Goal: Find specific page/section: Find specific page/section

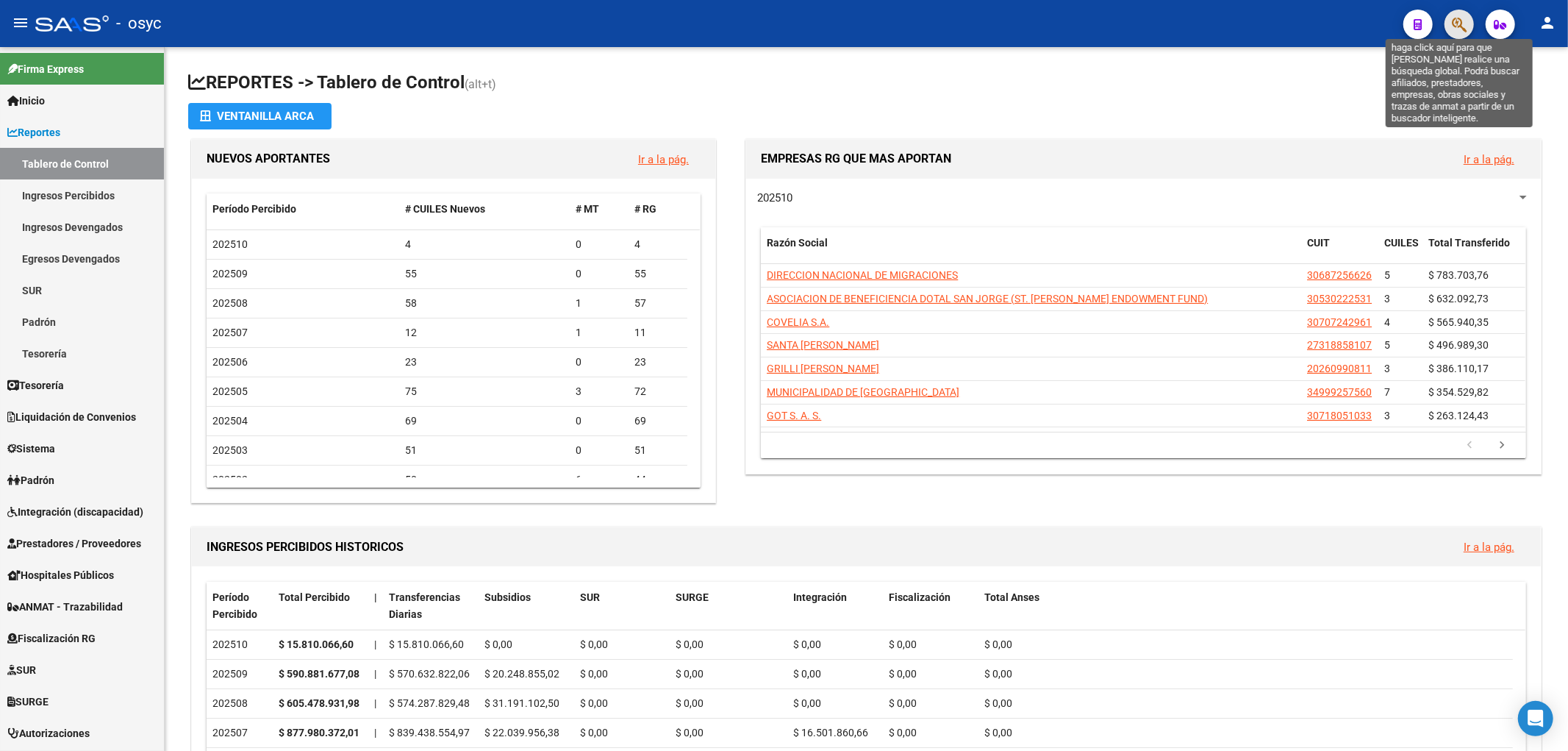
click at [1464, 23] on icon "button" at bounding box center [1459, 25] width 15 height 17
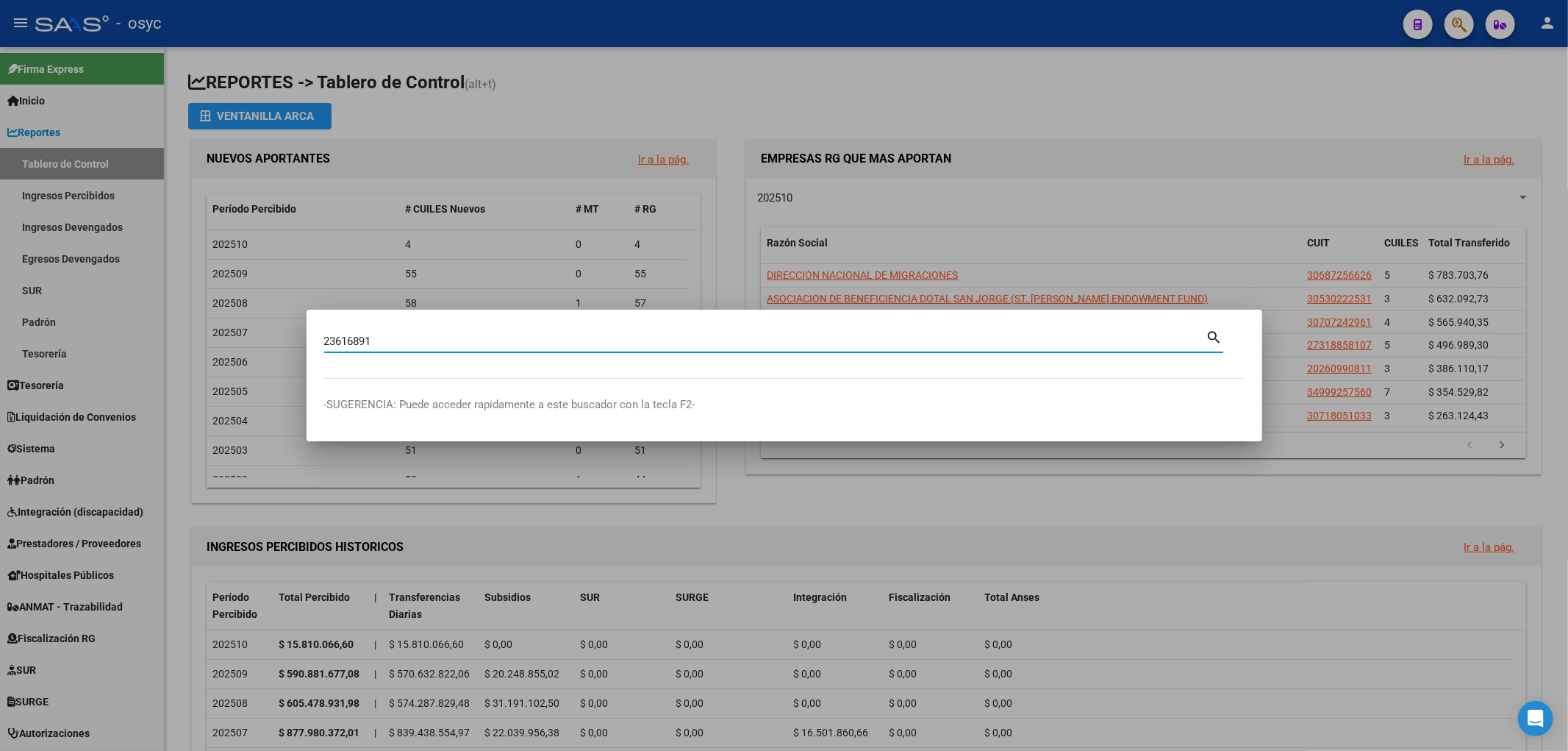
type input "23616891"
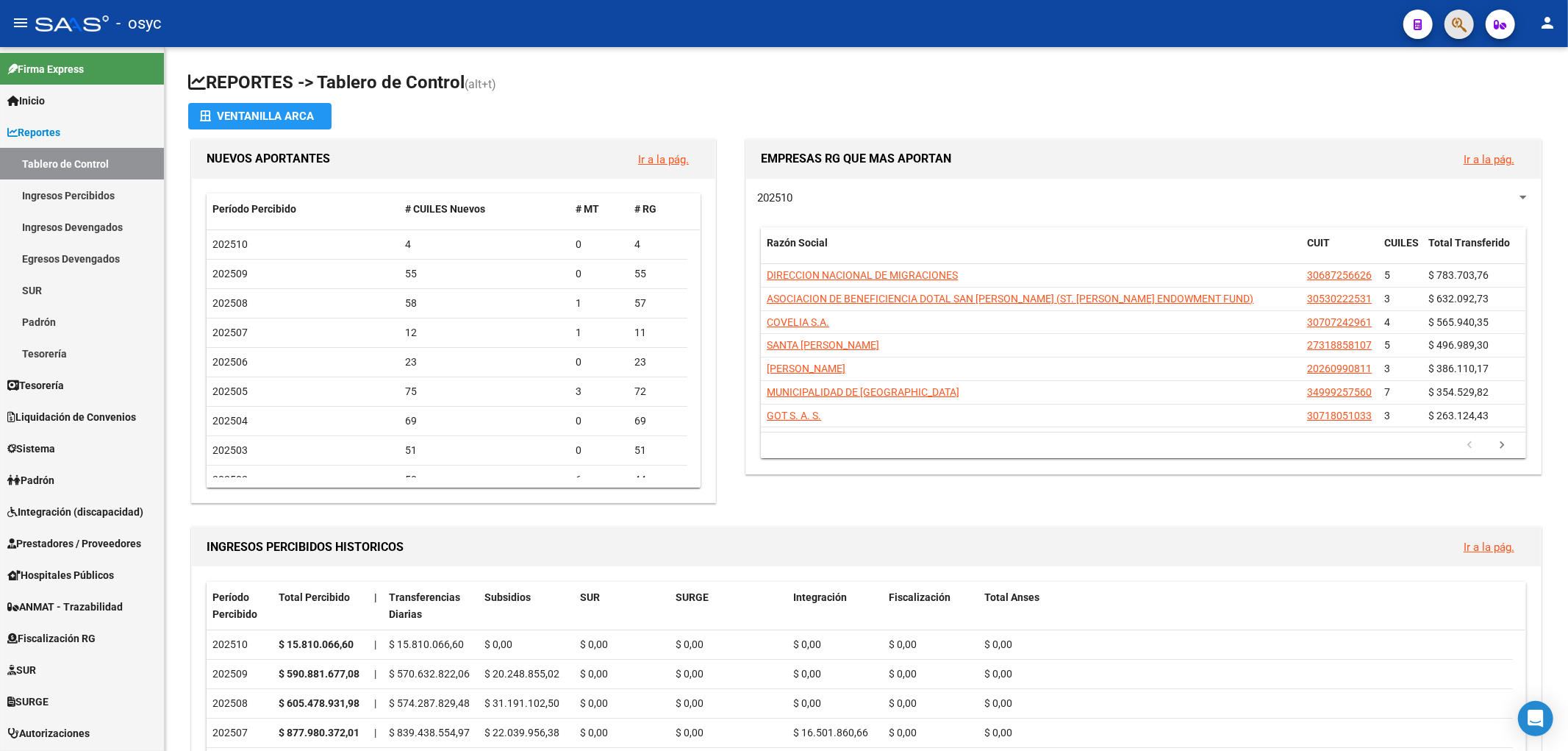
drag, startPoint x: 1462, startPoint y: 13, endPoint x: 1470, endPoint y: 17, distance: 8.9
click at [1470, 17] on button "button" at bounding box center [1459, 24] width 29 height 29
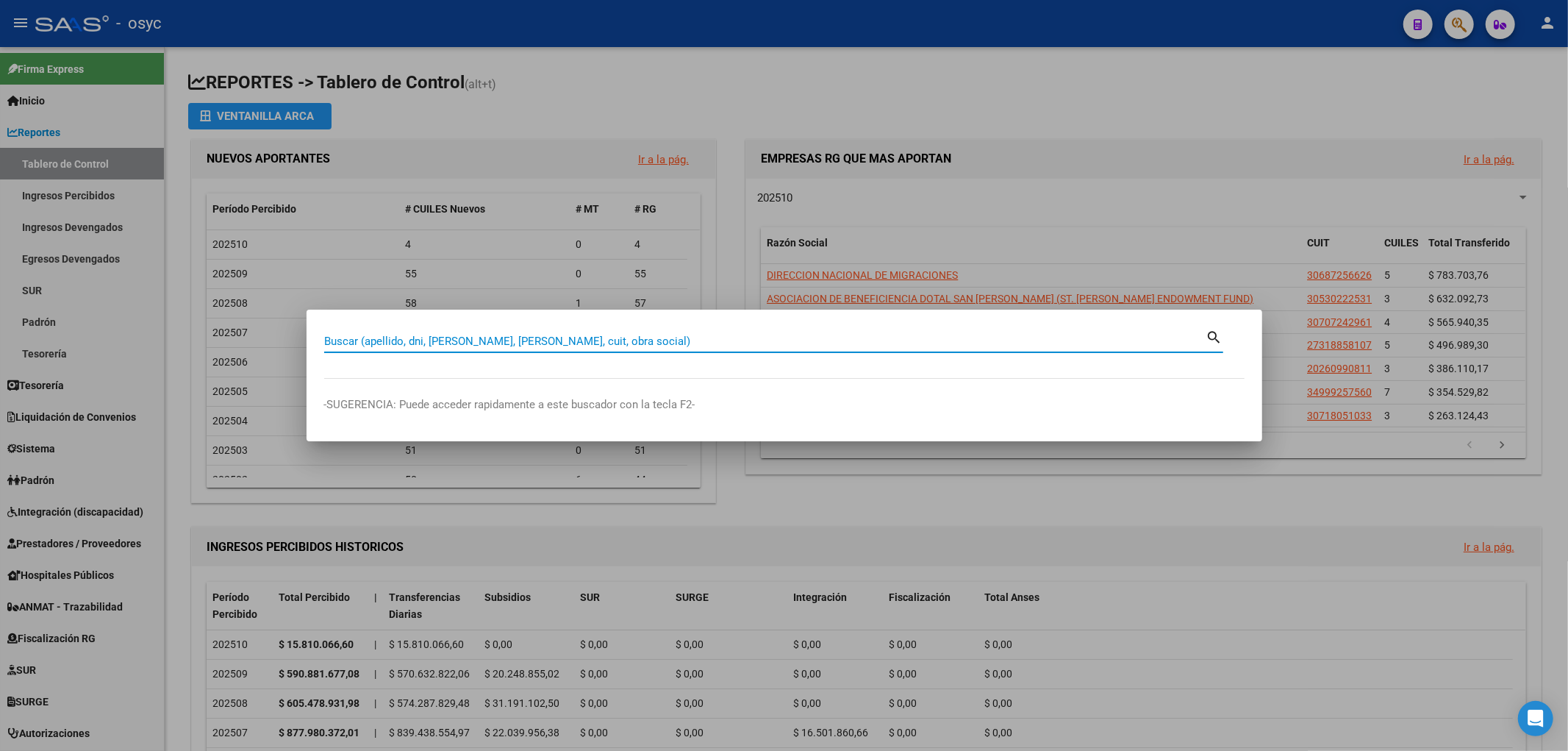
paste input "31681541"
type input "31681541"
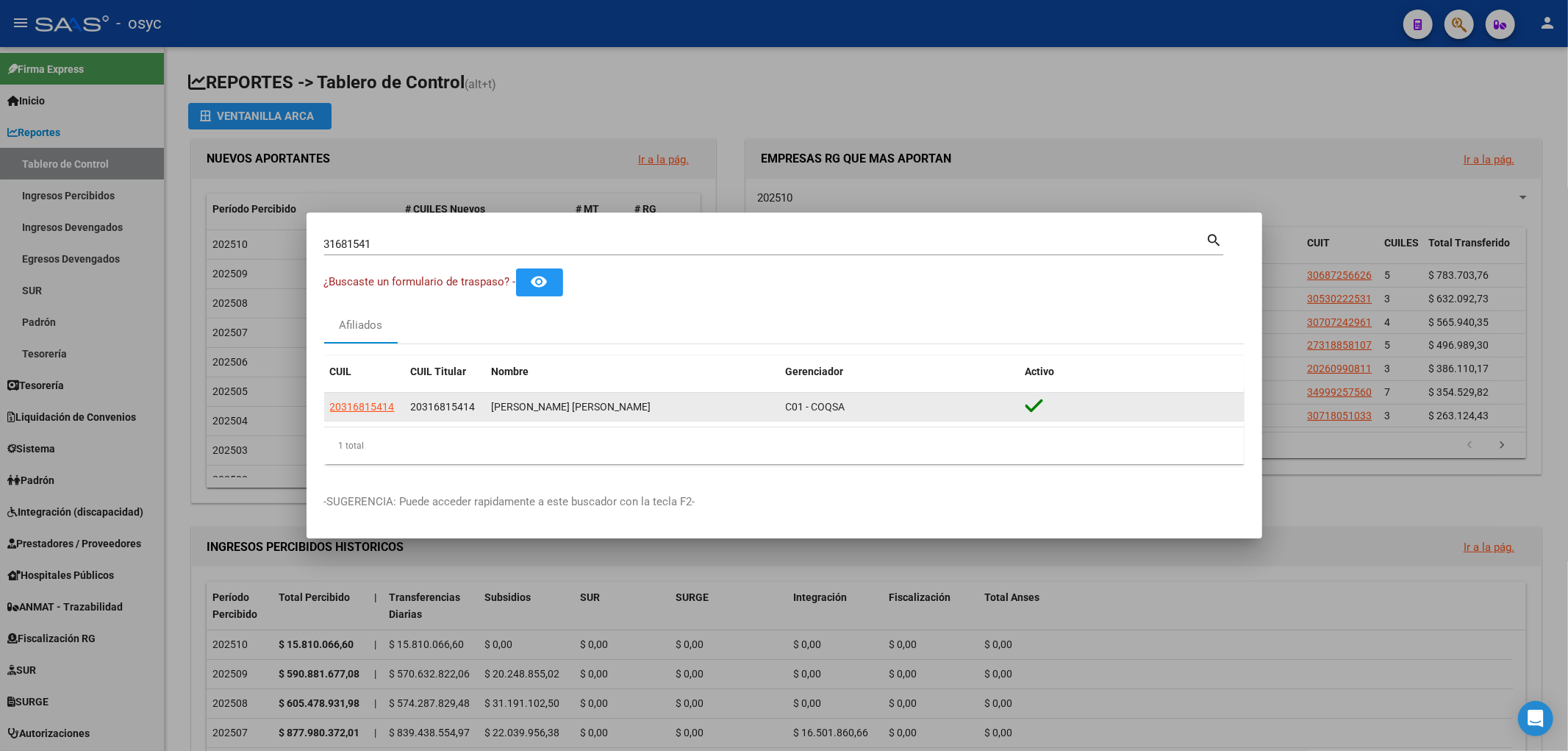
drag, startPoint x: 488, startPoint y: 401, endPoint x: 647, endPoint y: 406, distance: 159.1
click at [647, 406] on datatable-body-cell "MORLAS ARAYA Alfredo Ernesto" at bounding box center [633, 406] width 294 height 28
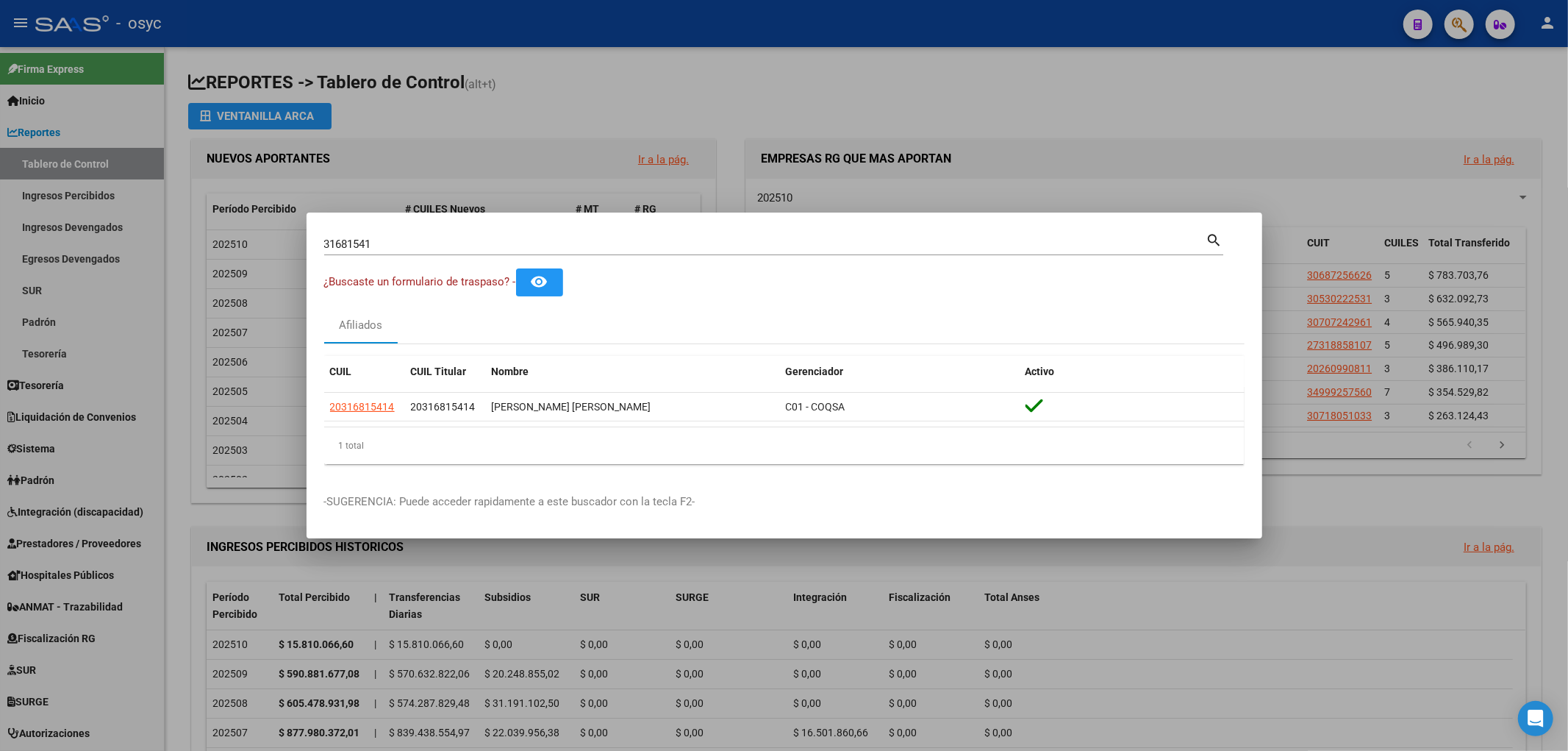
copy div "MORLAS ARAYA Alfredo Ernesto"
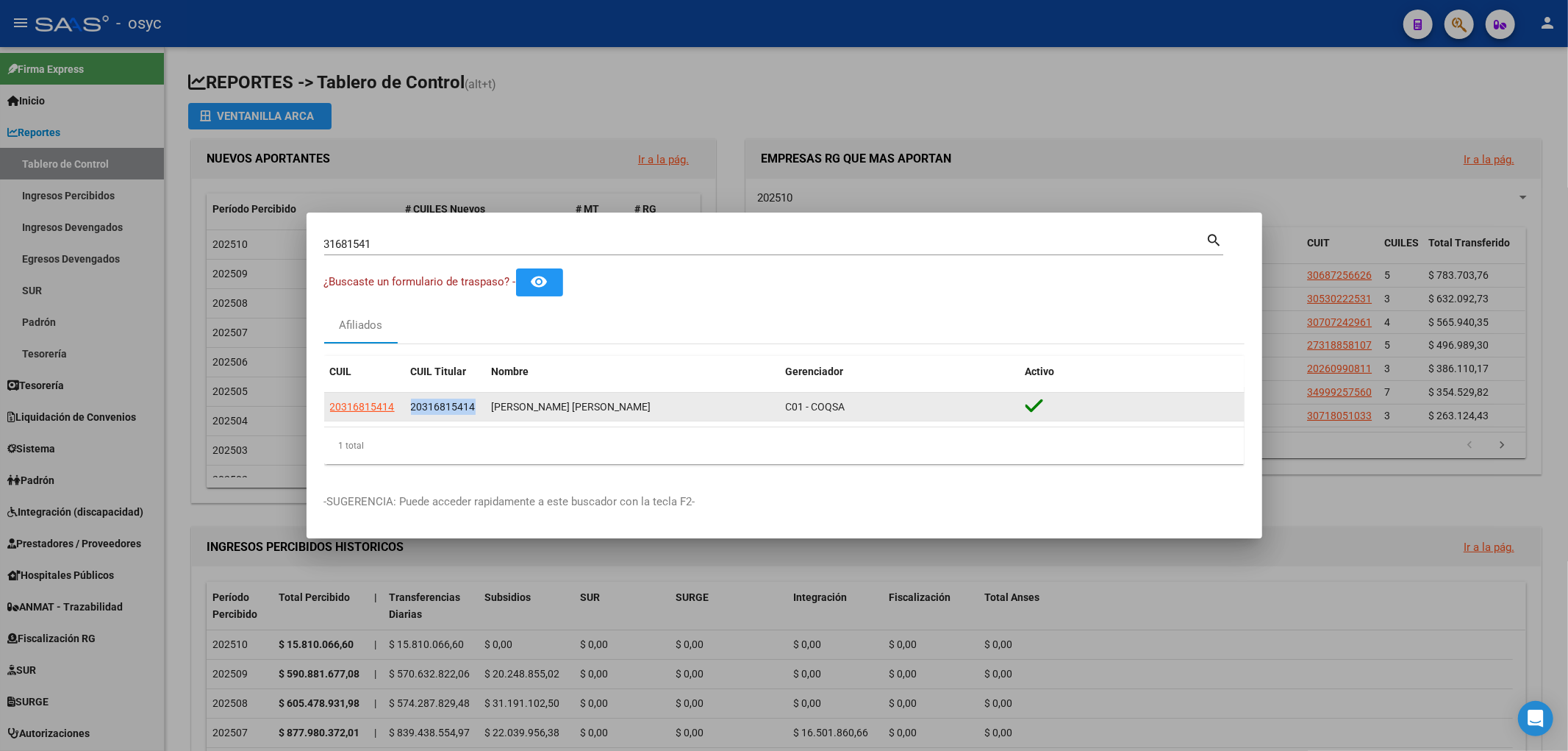
drag, startPoint x: 409, startPoint y: 406, endPoint x: 478, endPoint y: 406, distance: 69.0
click at [478, 406] on datatable-body-cell "20316815414" at bounding box center [446, 406] width 81 height 28
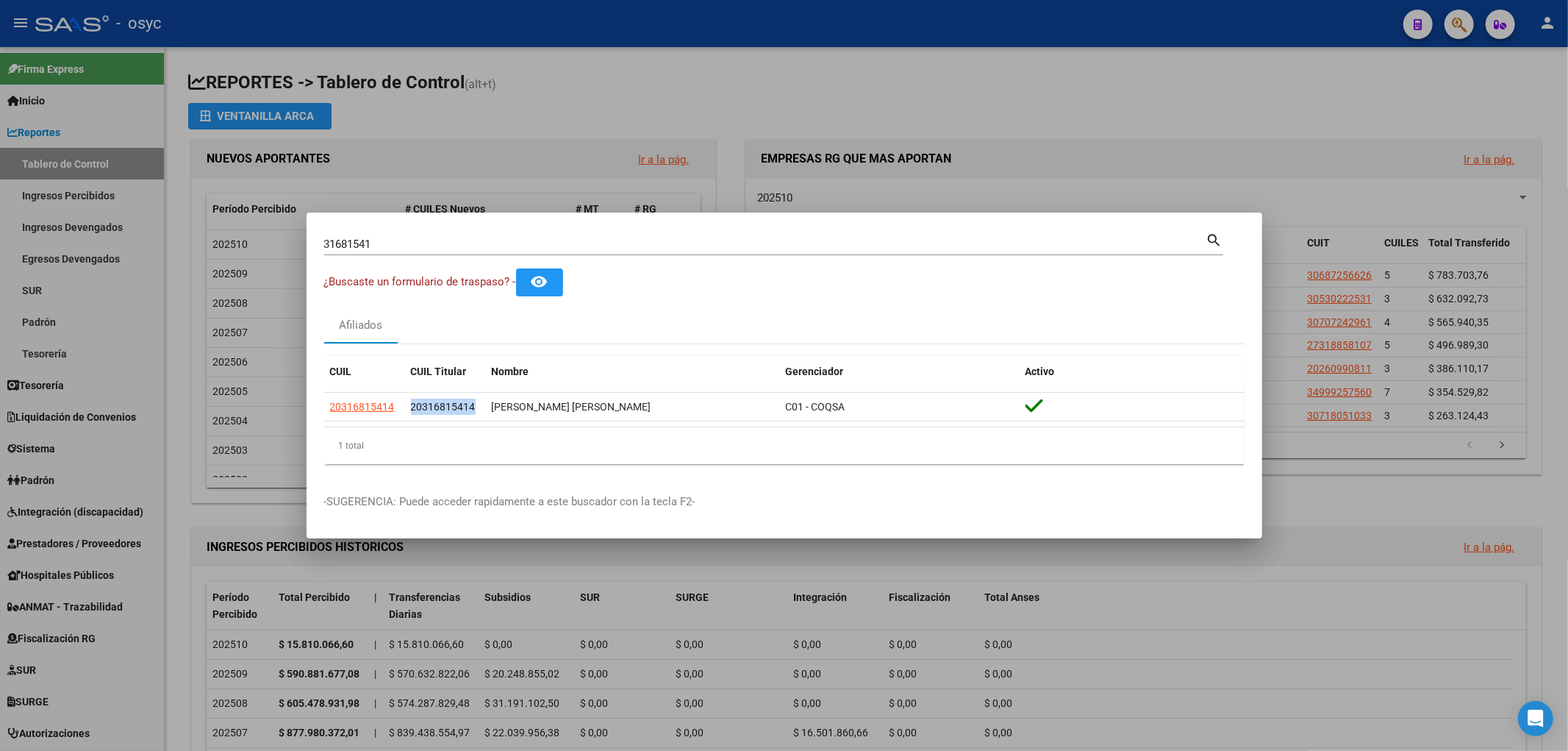
copy span "20316815414"
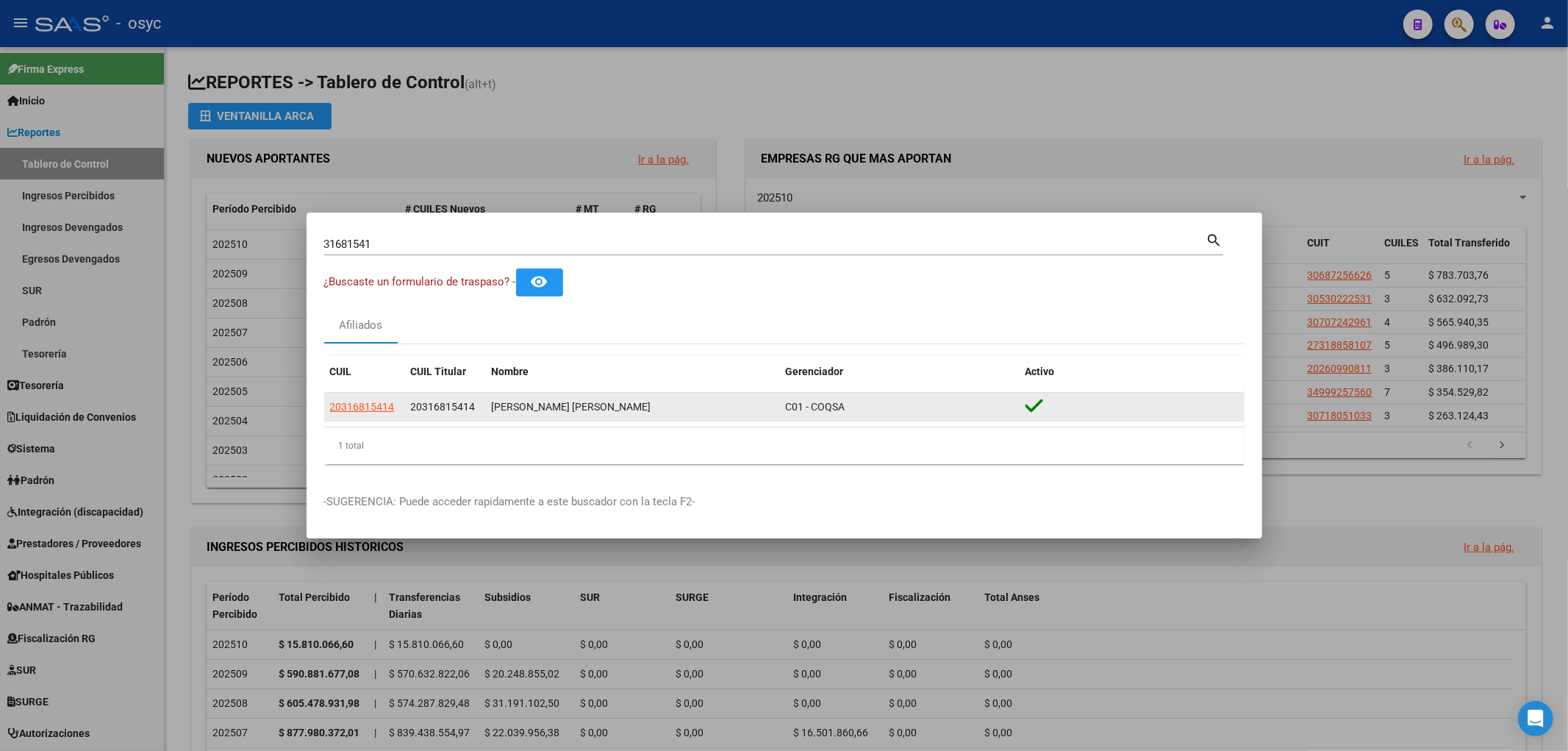
click at [348, 400] on span "20316815414" at bounding box center [362, 406] width 64 height 12
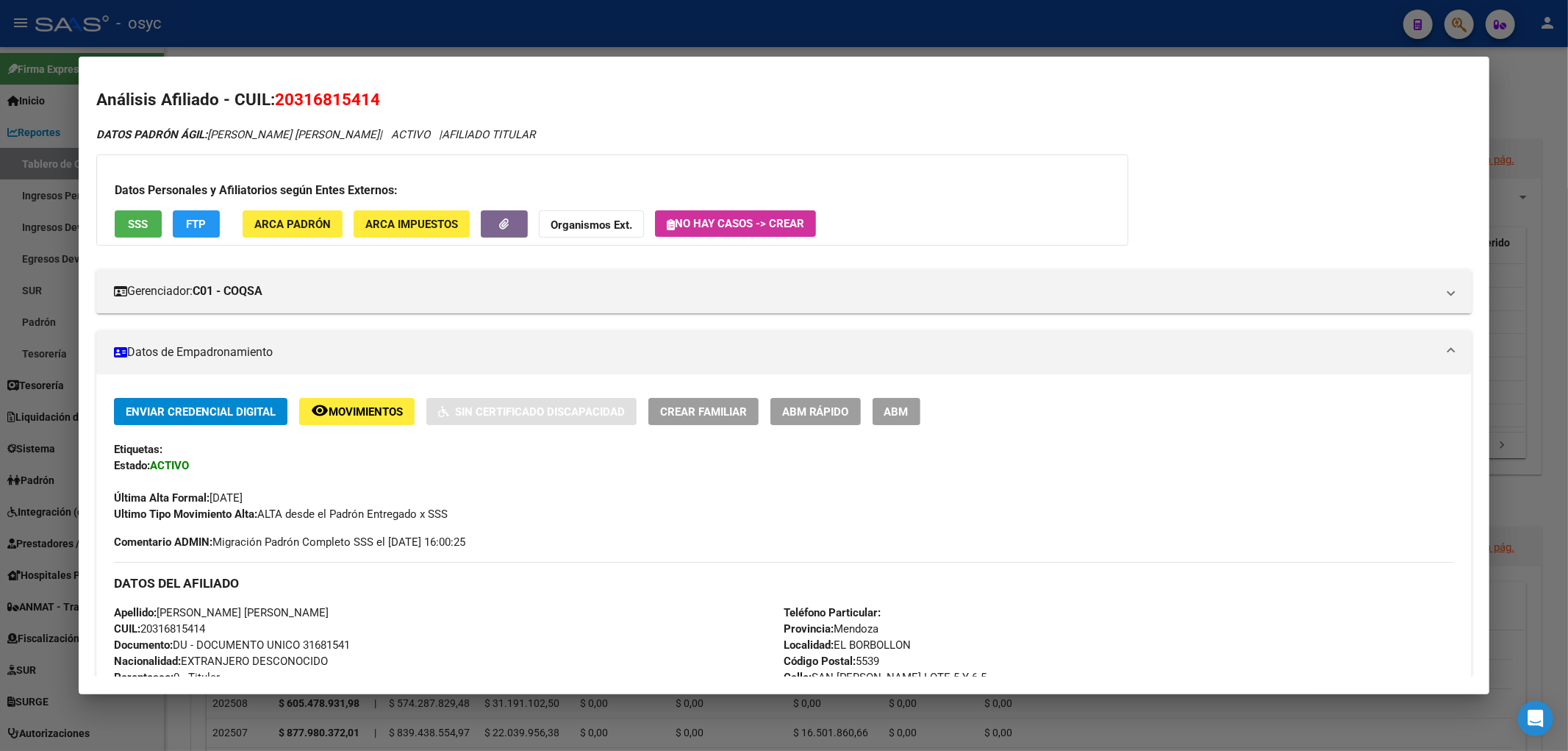
click at [193, 236] on button "FTP" at bounding box center [196, 224] width 47 height 27
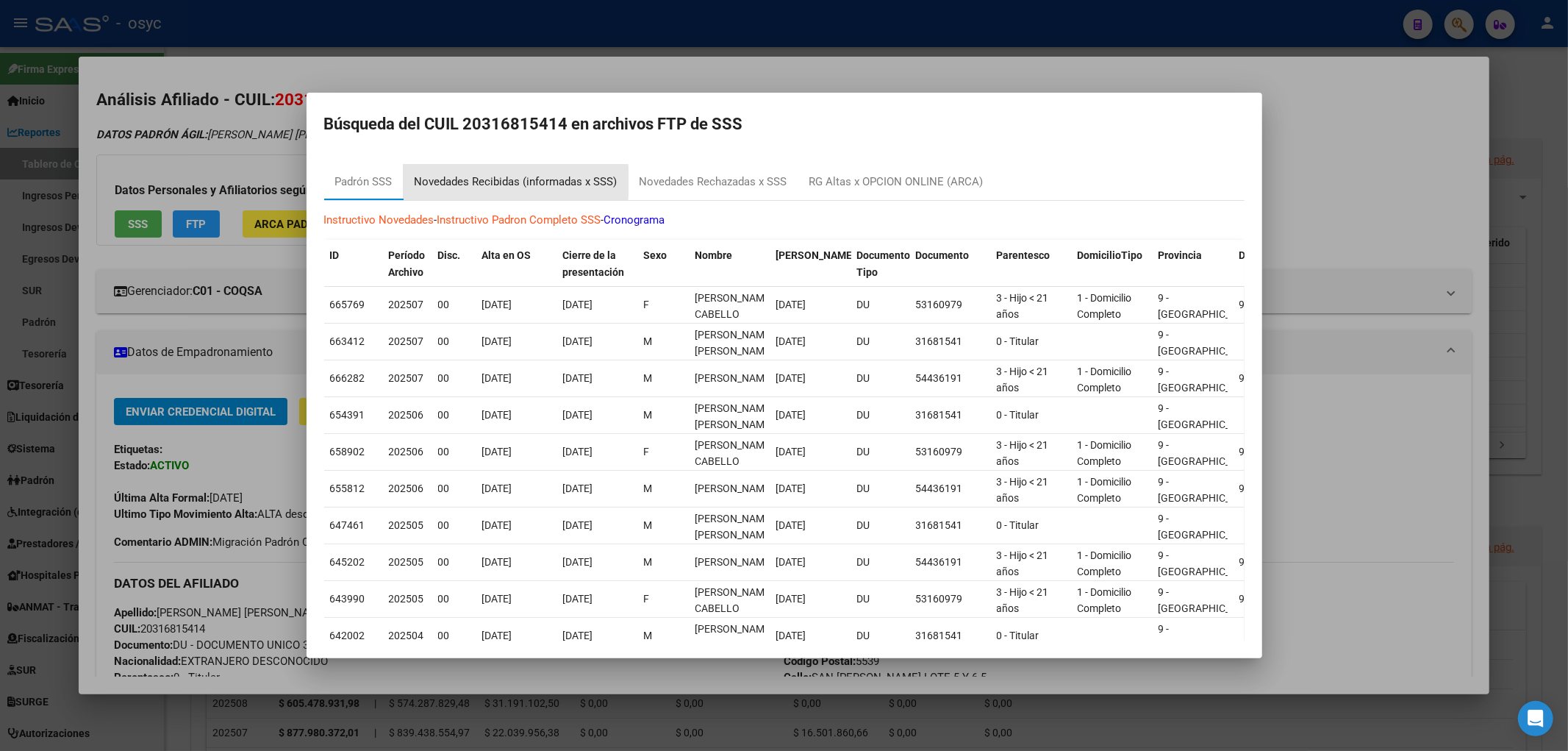
click at [477, 182] on div "Novedades Recibidas (informadas x SSS)" at bounding box center [516, 182] width 203 height 17
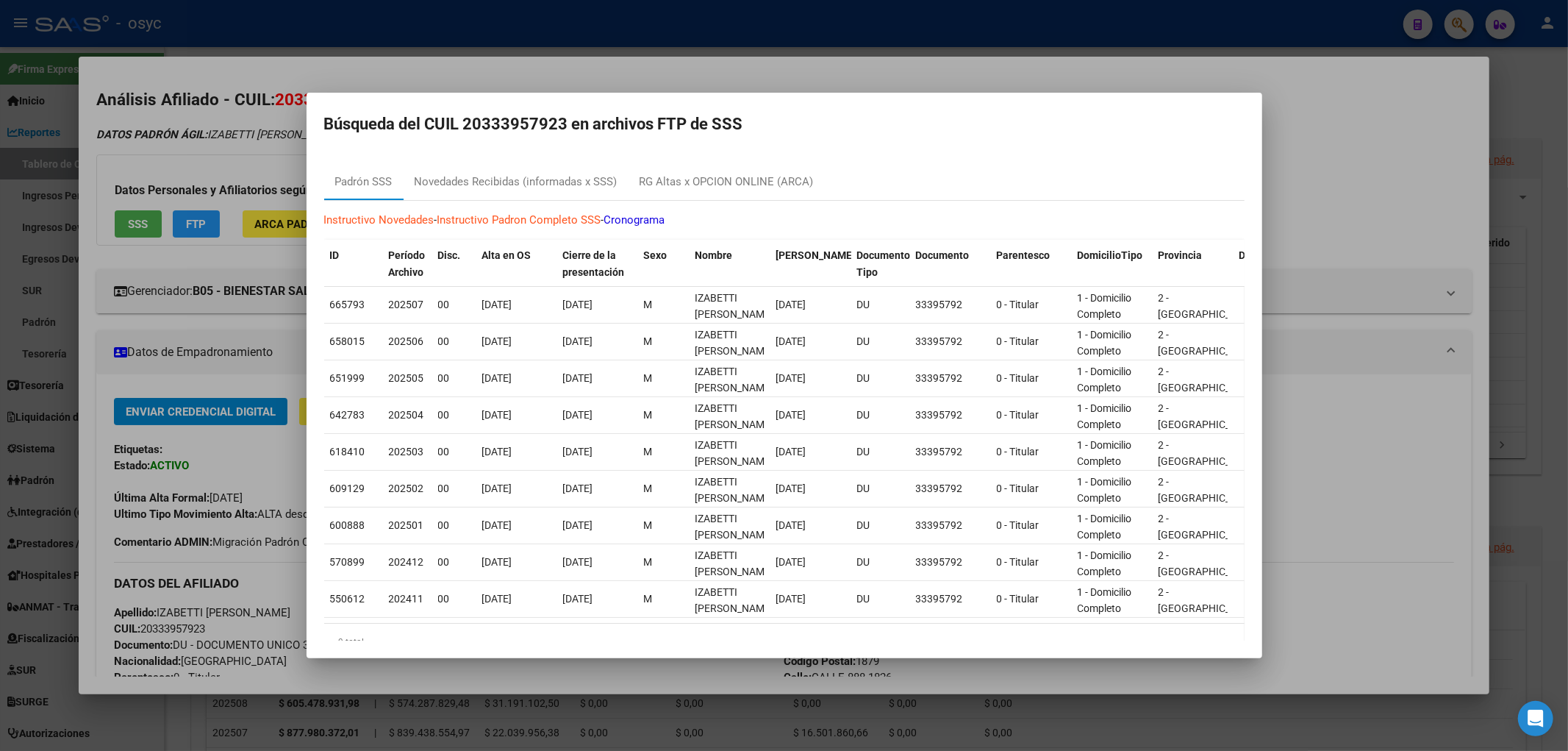
click at [761, 85] on div at bounding box center [784, 376] width 1568 height 751
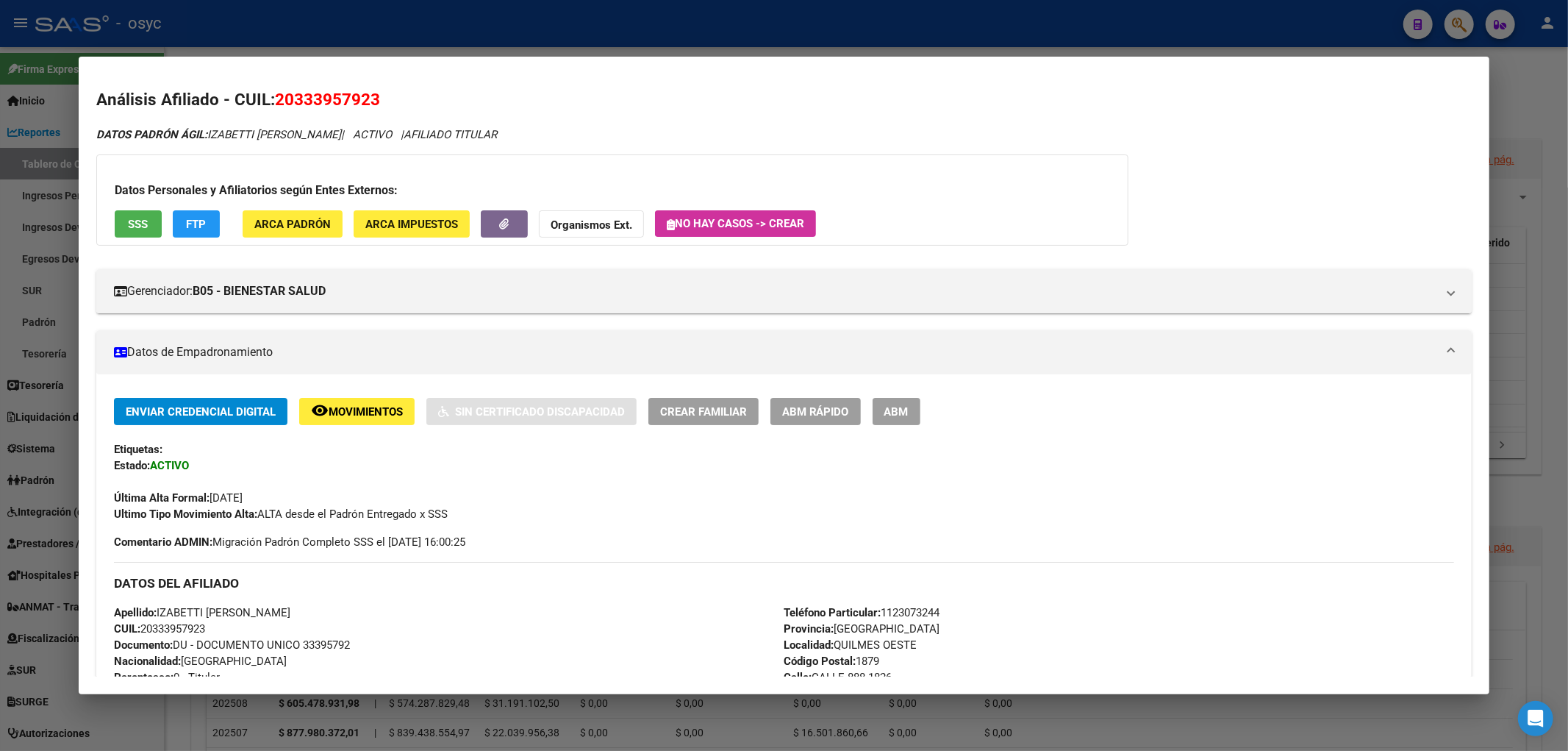
click at [1377, 50] on div at bounding box center [784, 376] width 1568 height 751
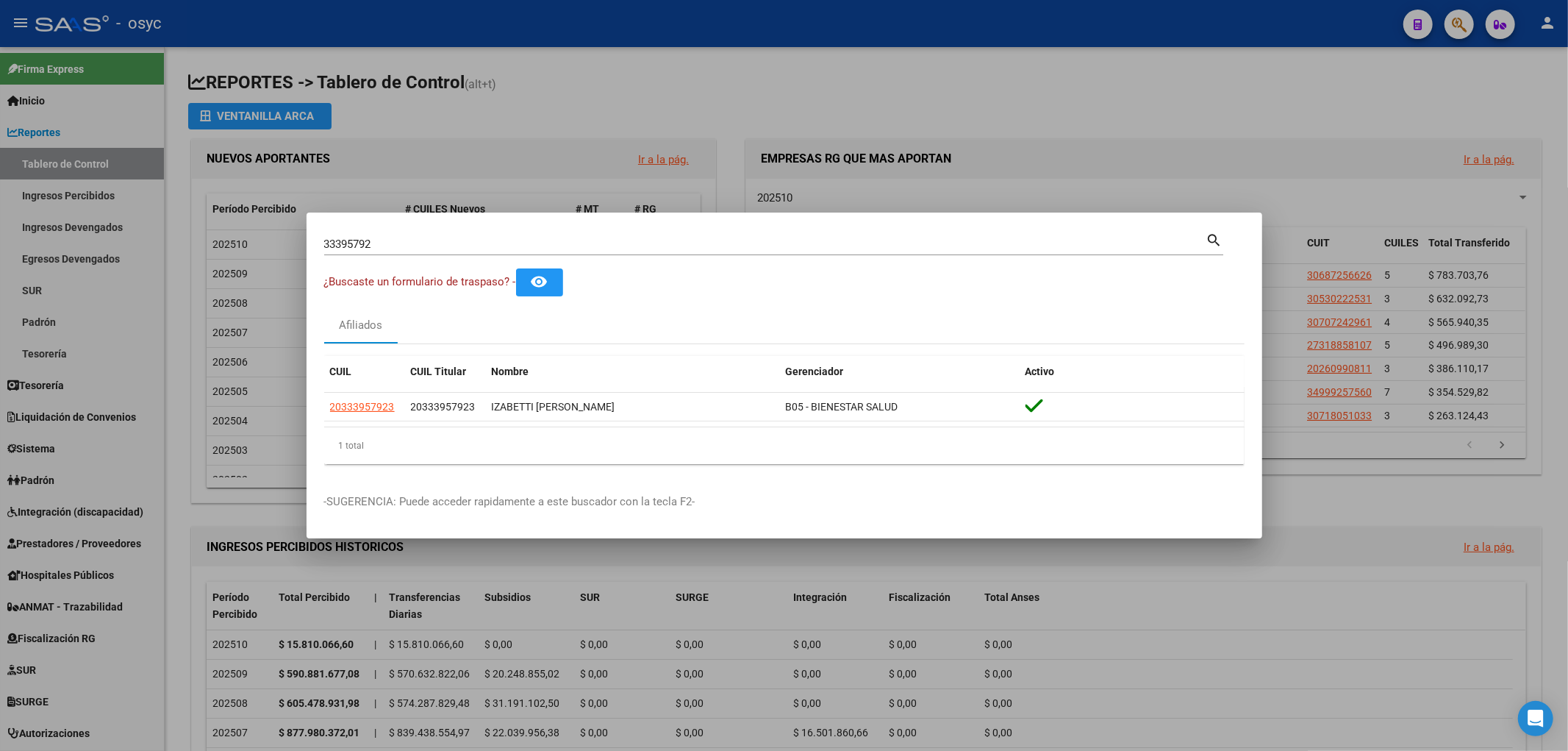
click at [1460, 30] on div at bounding box center [784, 376] width 1568 height 751
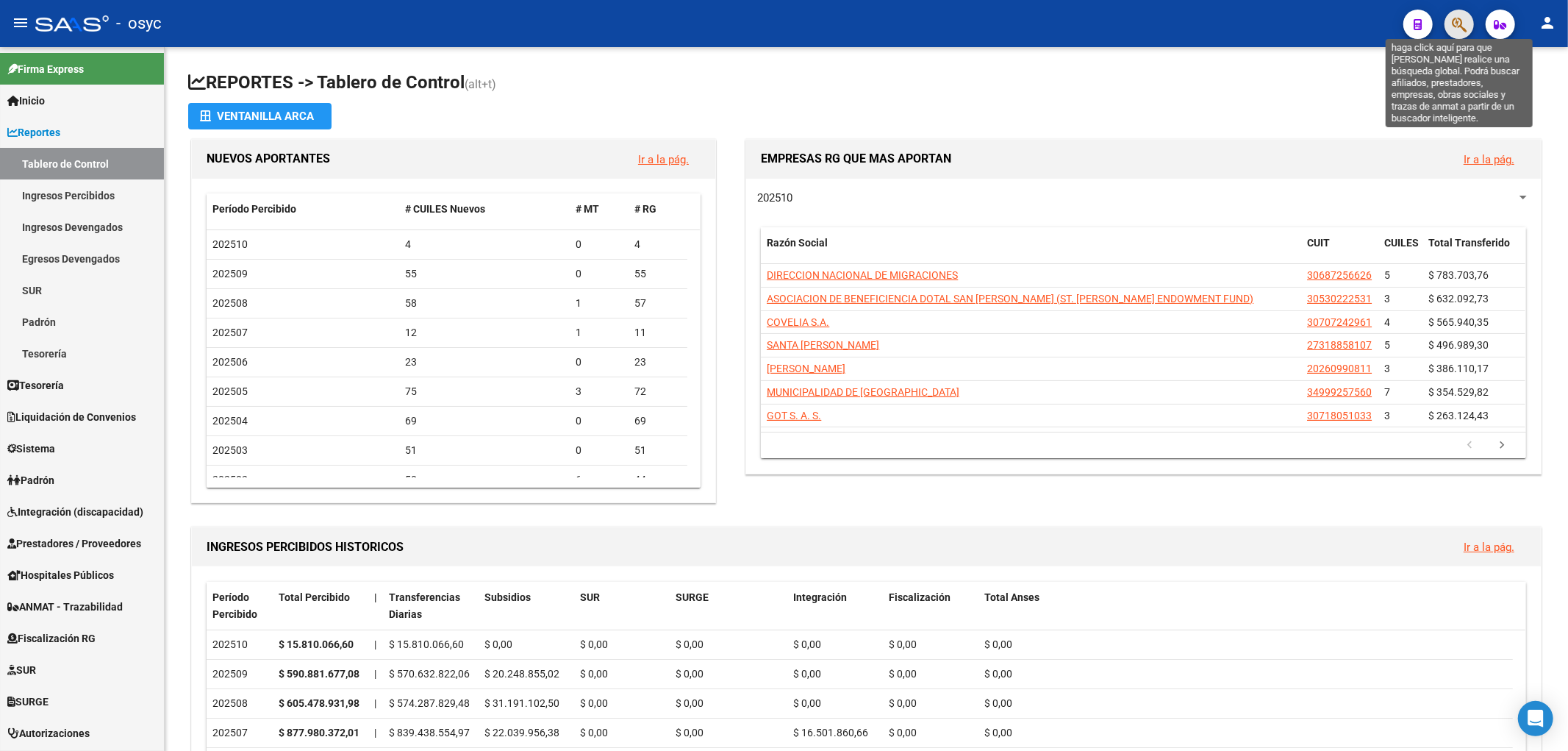
click at [1459, 28] on icon "button" at bounding box center [1459, 25] width 15 height 17
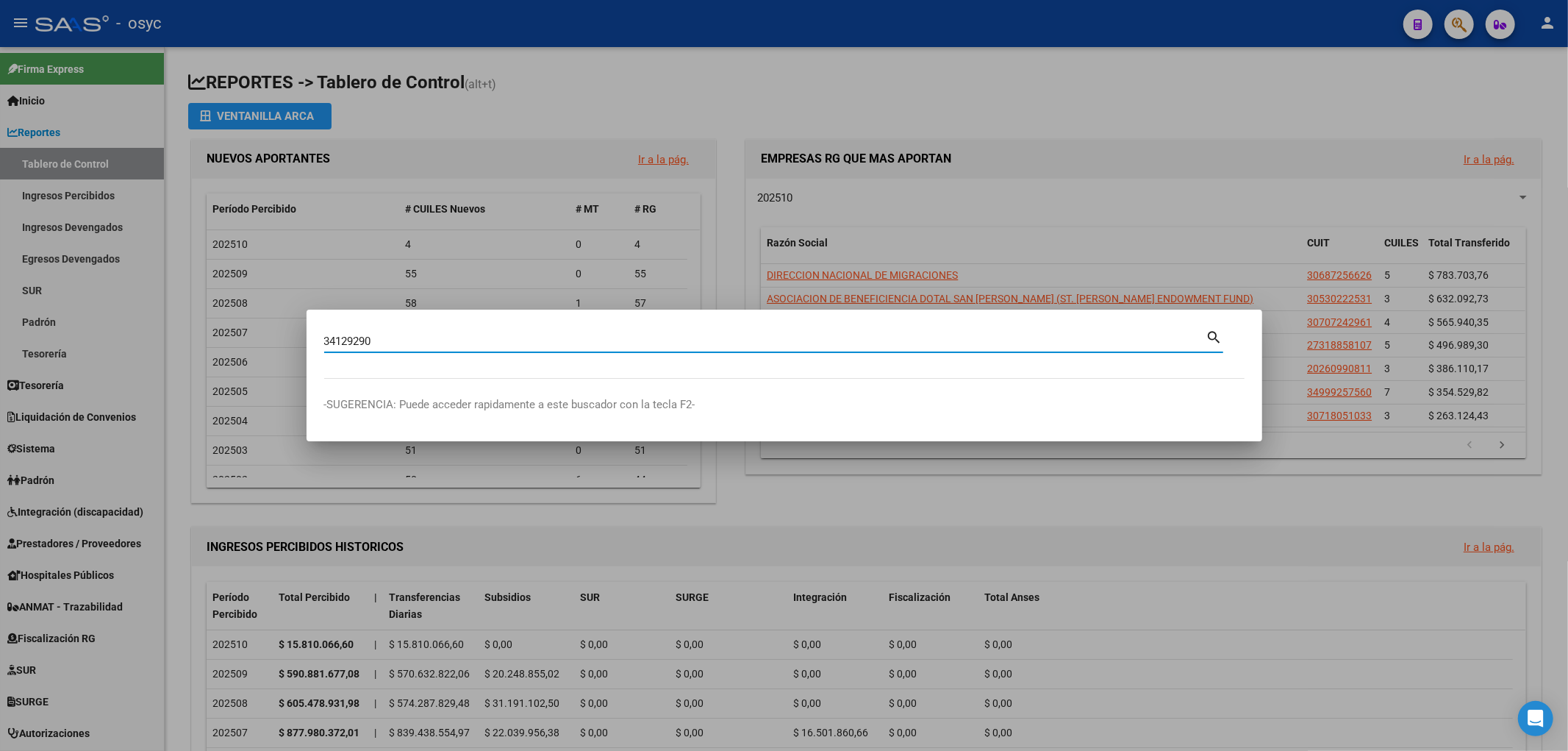
type input "34129290"
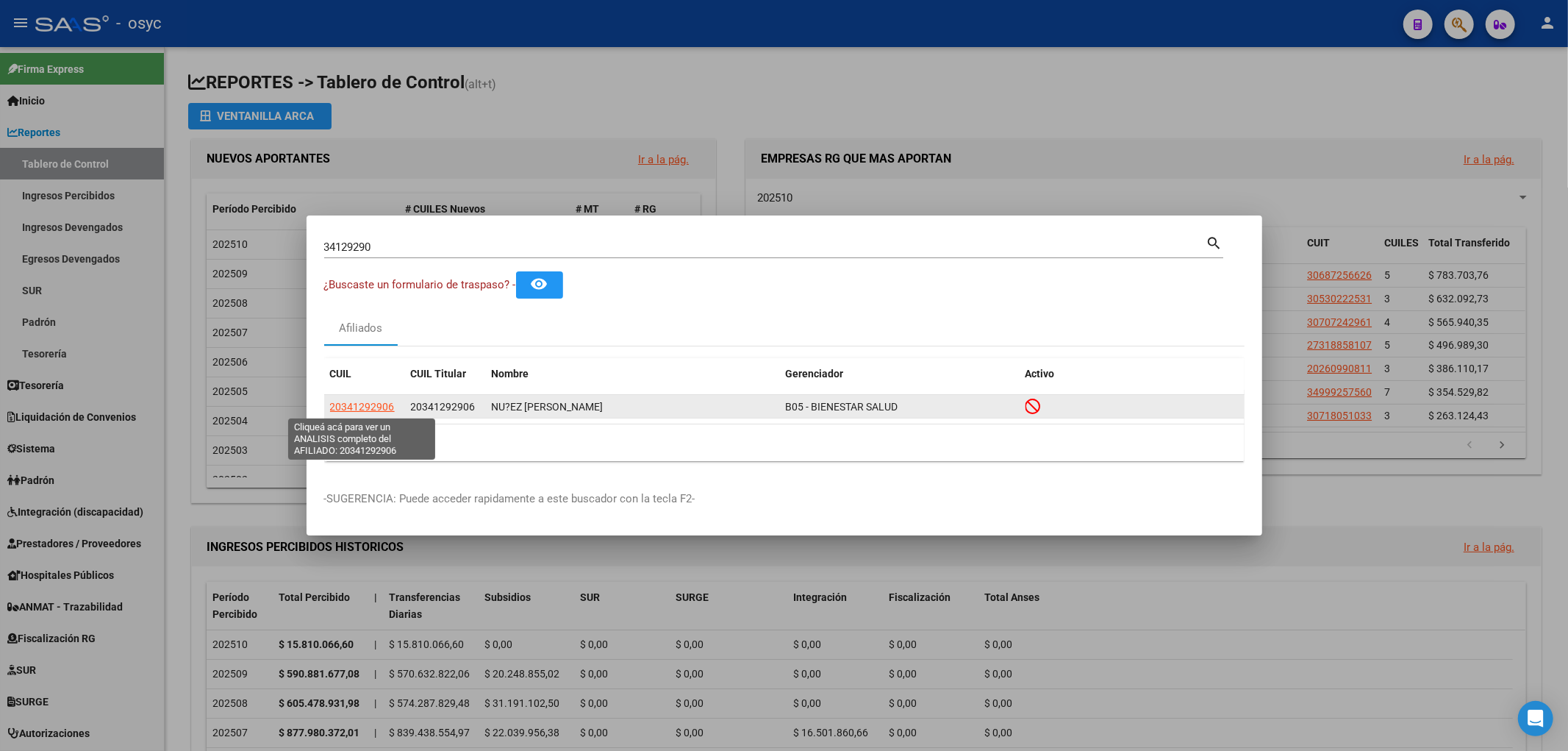
click at [369, 406] on span "20341292906" at bounding box center [362, 406] width 64 height 12
type textarea "20341292906"
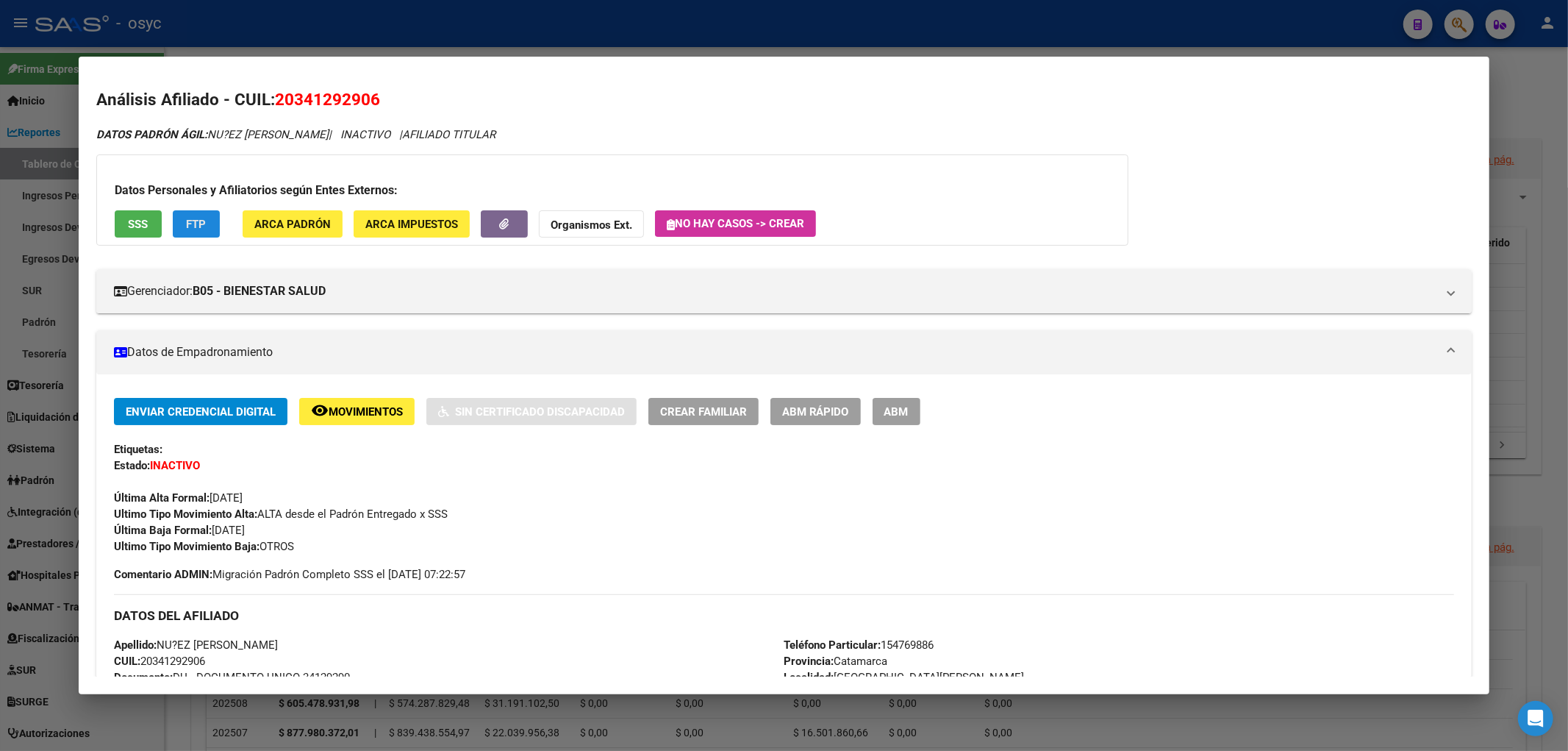
click at [201, 232] on button "FTP" at bounding box center [196, 224] width 47 height 27
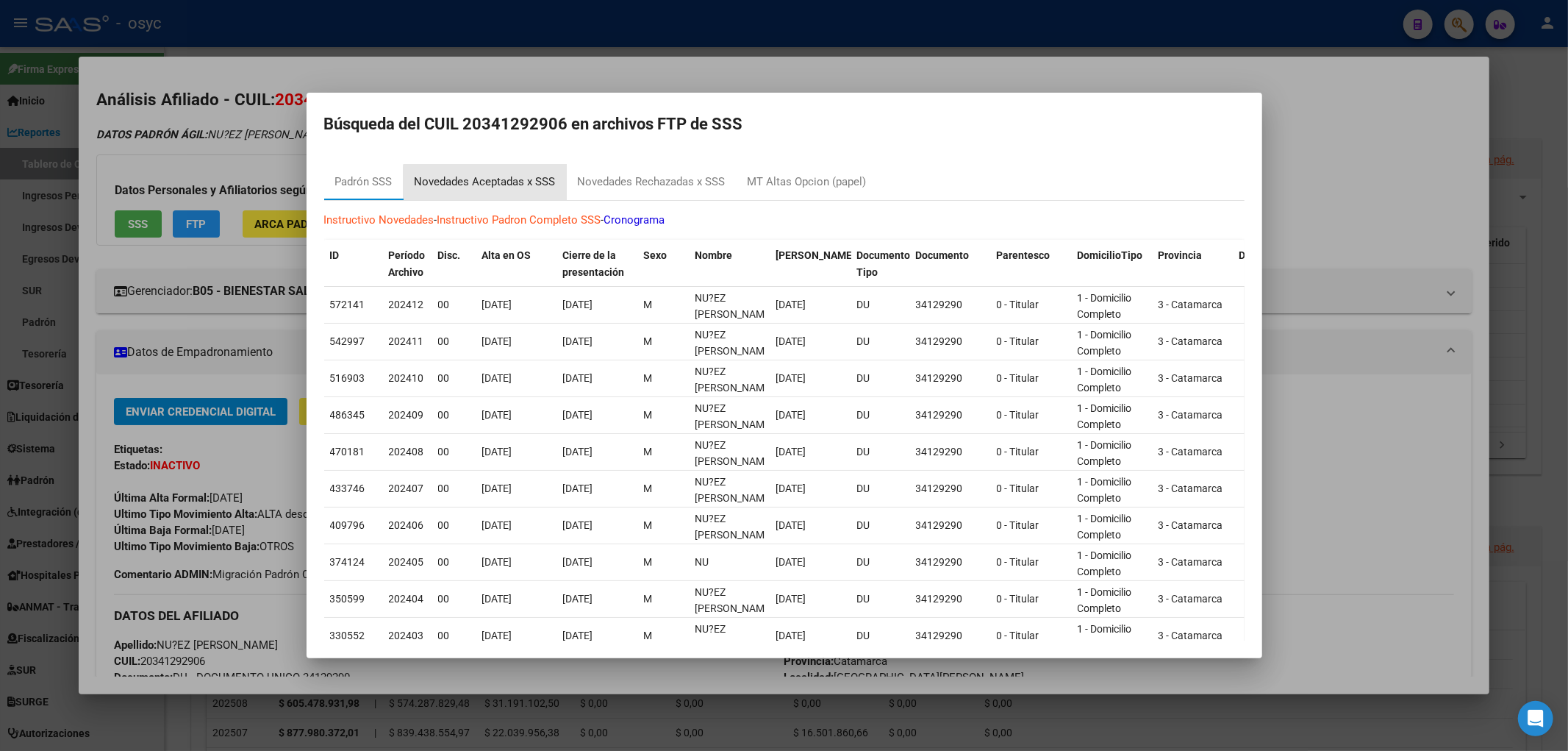
click at [504, 189] on div "Novedades Aceptadas x SSS" at bounding box center [485, 182] width 141 height 17
